Goal: Information Seeking & Learning: Learn about a topic

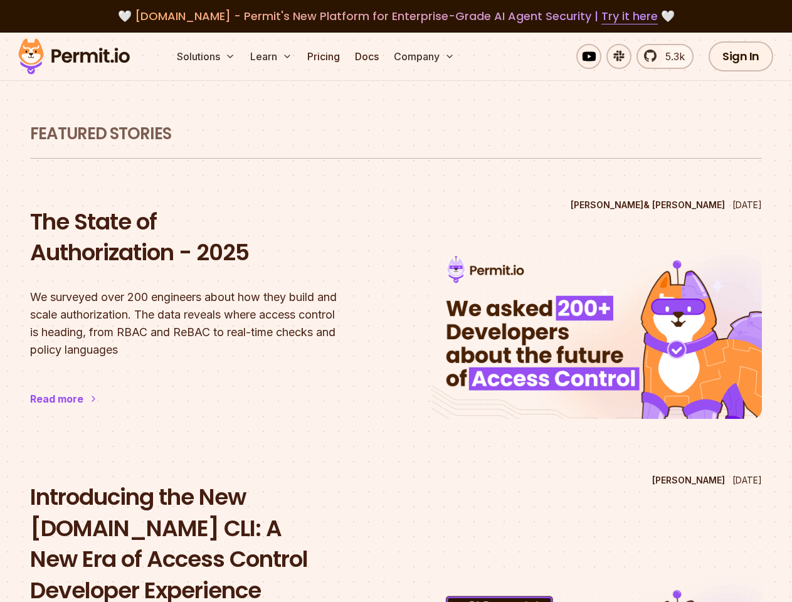
click at [207, 56] on button "Solutions" at bounding box center [206, 56] width 68 height 25
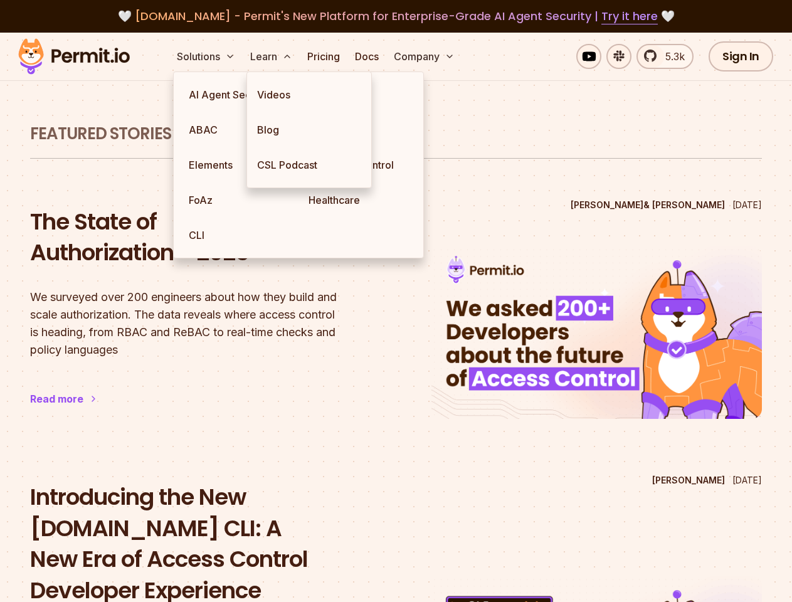
click at [272, 56] on button "Learn" at bounding box center [271, 56] width 52 height 25
click at [425, 56] on button "Company" at bounding box center [424, 56] width 71 height 25
